Goal: Find specific page/section: Find specific page/section

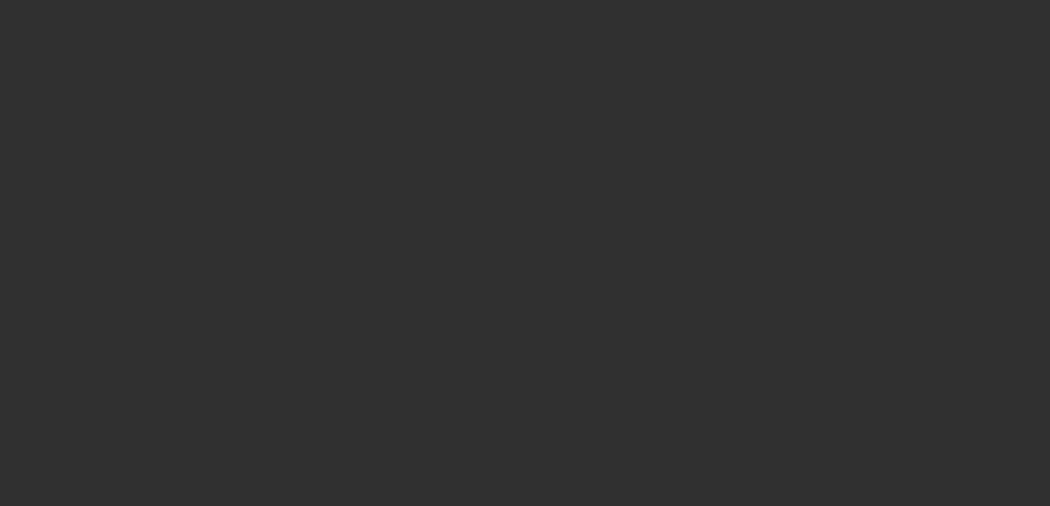
select select "10"
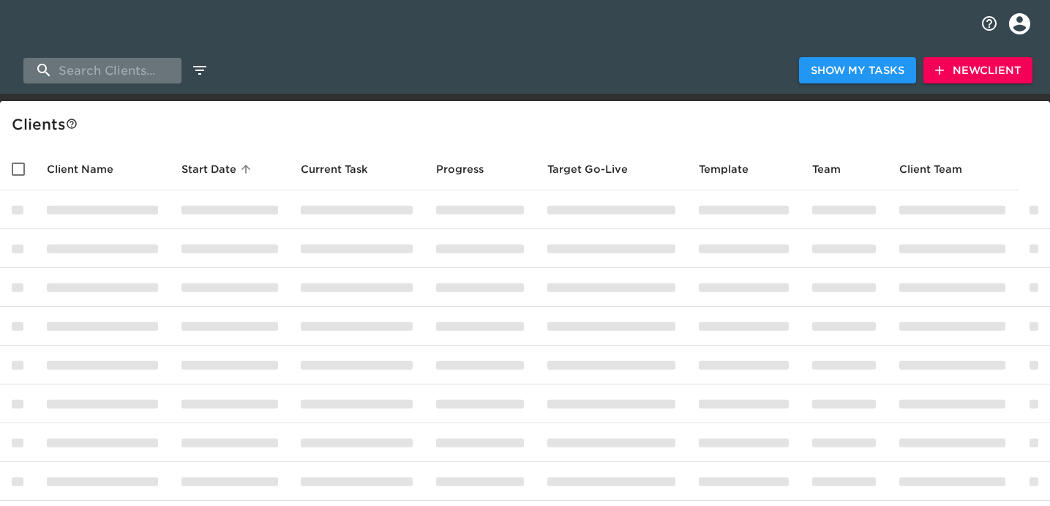
click at [121, 77] on input "search" at bounding box center [102, 71] width 158 height 26
type input "[PERSON_NAME]"
